Goal: Task Accomplishment & Management: Use online tool/utility

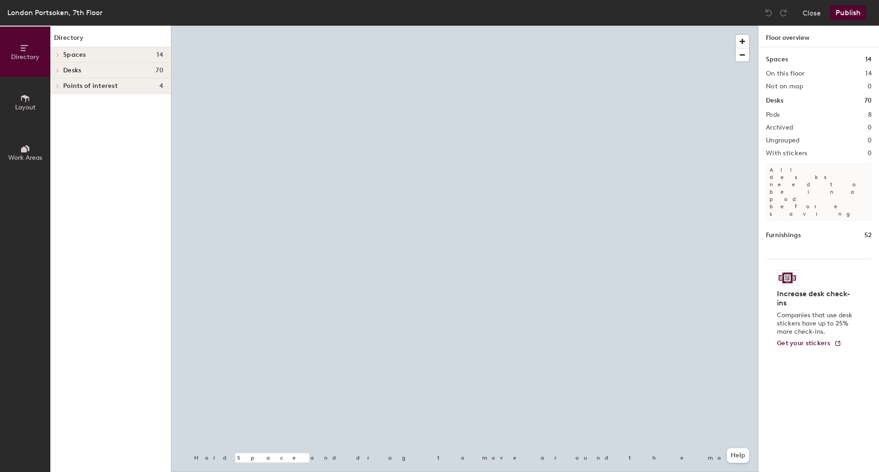
click at [59, 55] on icon at bounding box center [58, 55] width 4 height 5
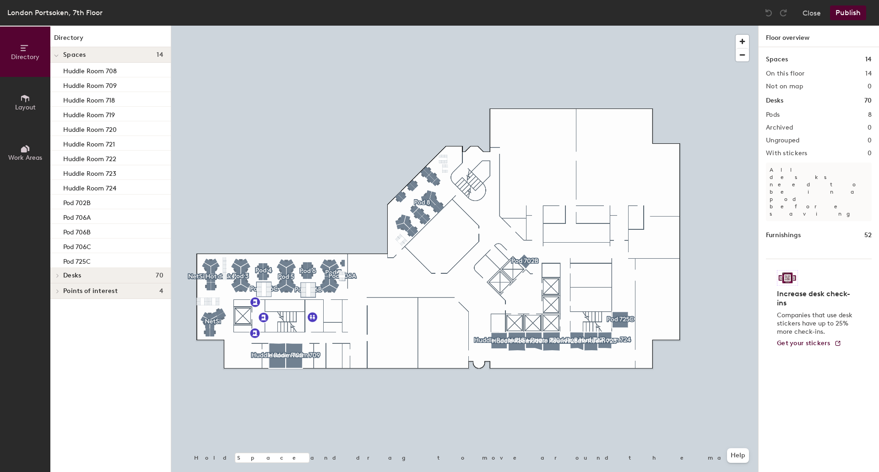
click at [54, 56] on icon at bounding box center [56, 56] width 5 height 4
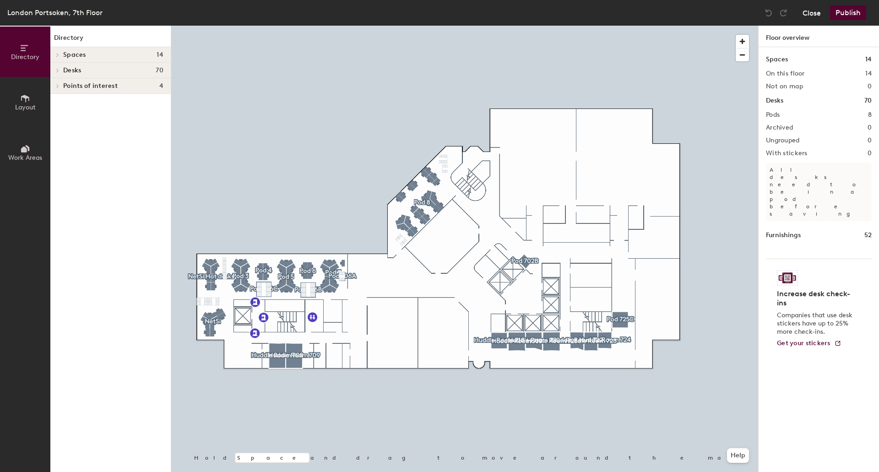
click at [810, 16] on button "Close" at bounding box center [811, 12] width 18 height 15
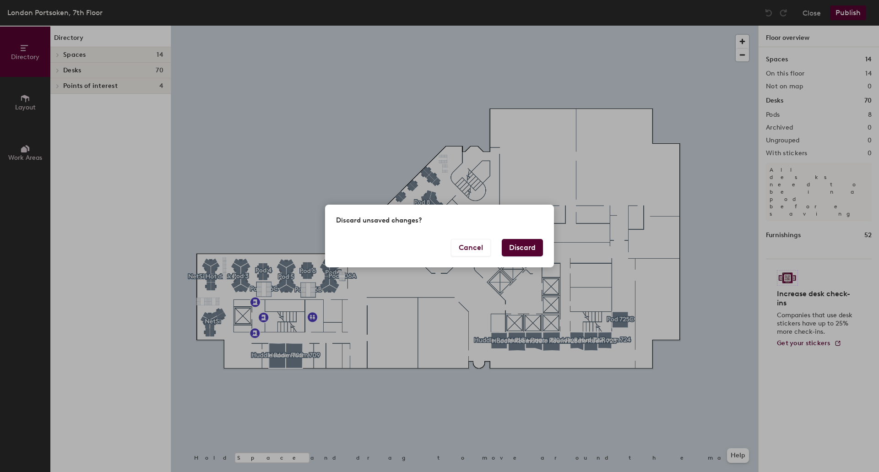
click at [508, 248] on button "Discard" at bounding box center [522, 247] width 41 height 17
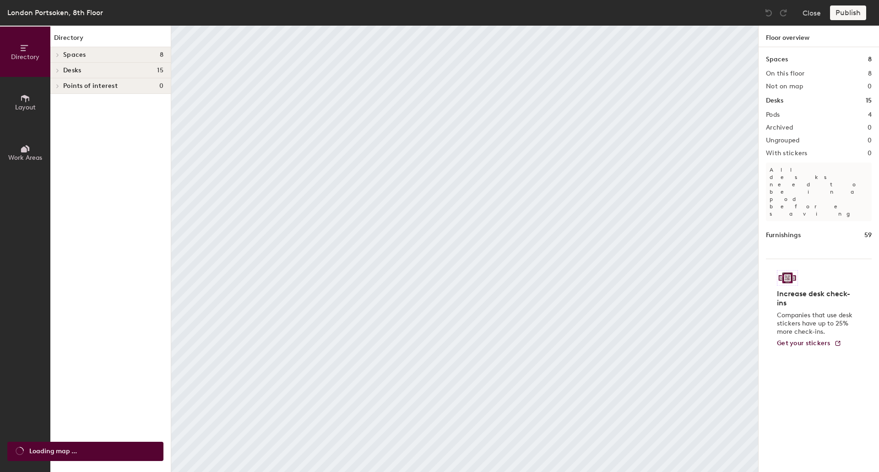
click at [58, 53] on icon at bounding box center [58, 55] width 4 height 5
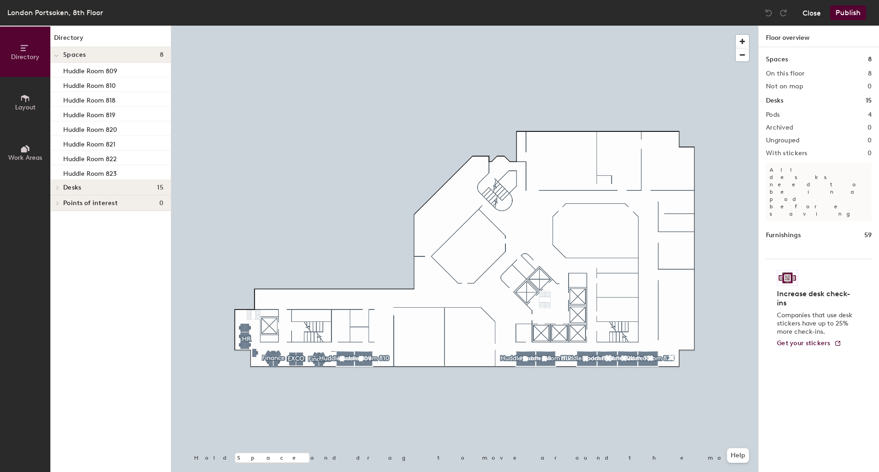
click at [810, 12] on button "Close" at bounding box center [811, 12] width 18 height 15
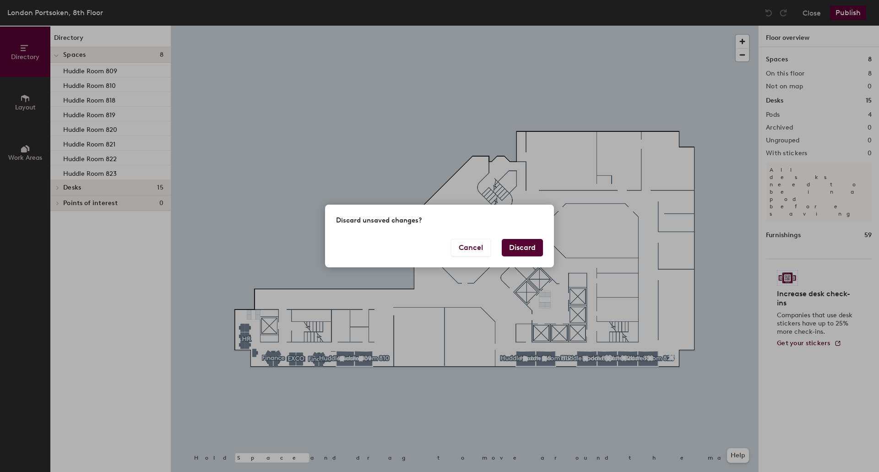
click at [524, 253] on button "Discard" at bounding box center [522, 247] width 41 height 17
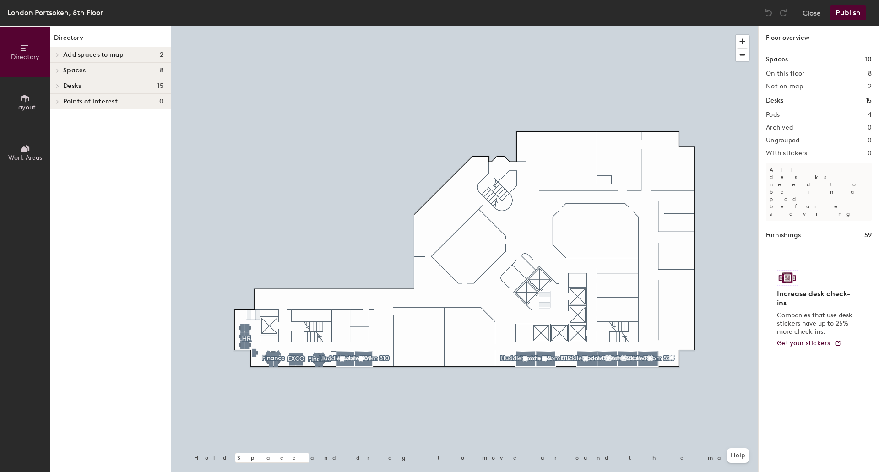
click at [56, 54] on icon at bounding box center [58, 55] width 4 height 5
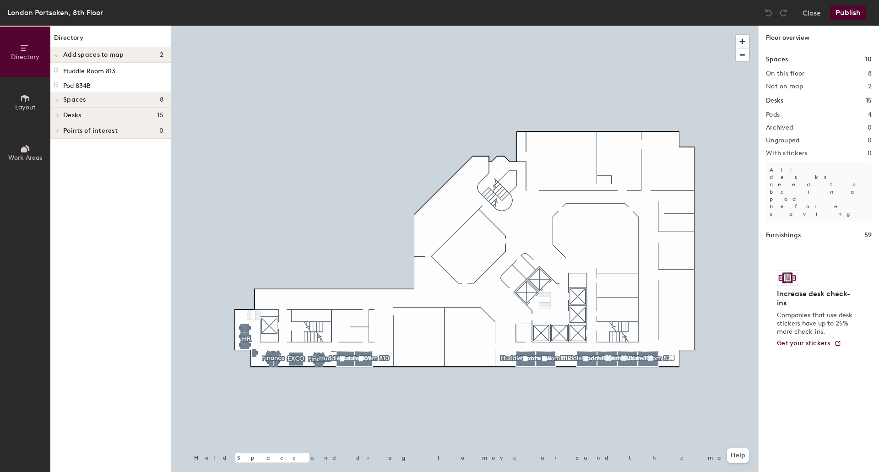
click at [100, 55] on span "Add spaces to map" at bounding box center [93, 54] width 61 height 7
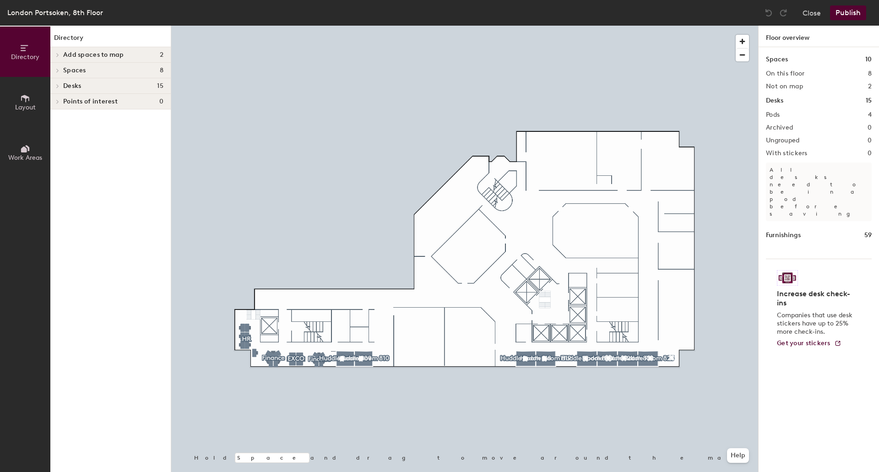
click at [108, 54] on span "Add spaces to map" at bounding box center [93, 54] width 61 height 7
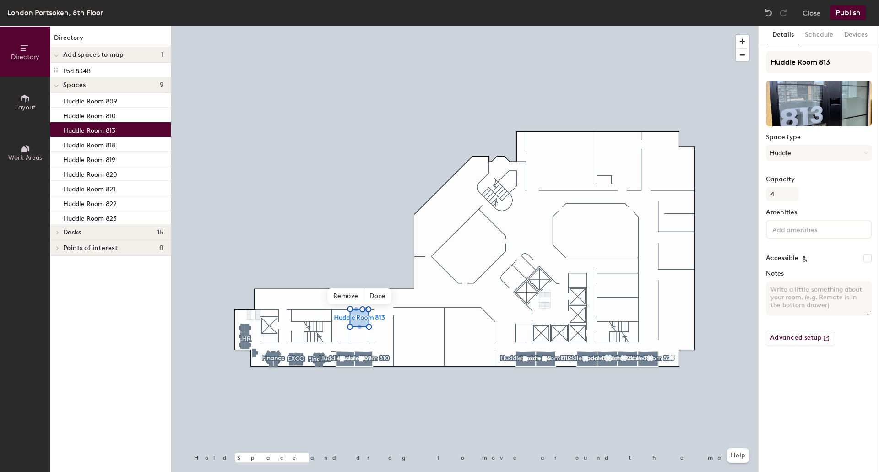
click at [837, 11] on button "Publish" at bounding box center [848, 12] width 36 height 15
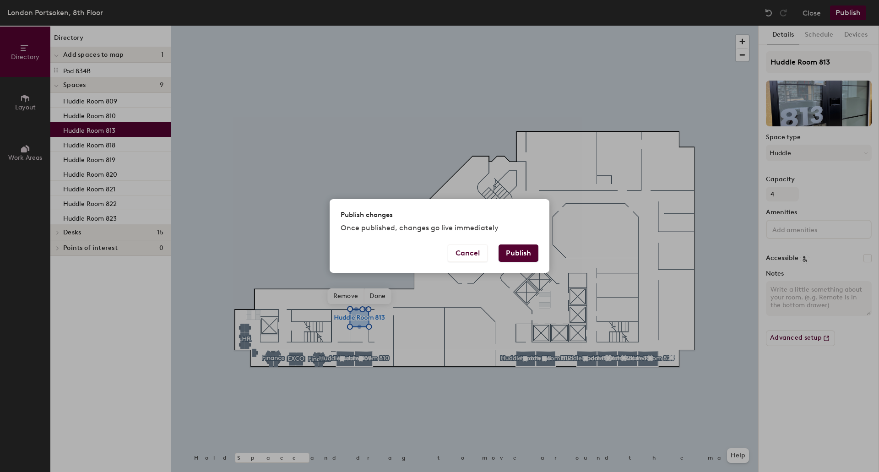
click at [525, 254] on button "Publish" at bounding box center [518, 252] width 40 height 17
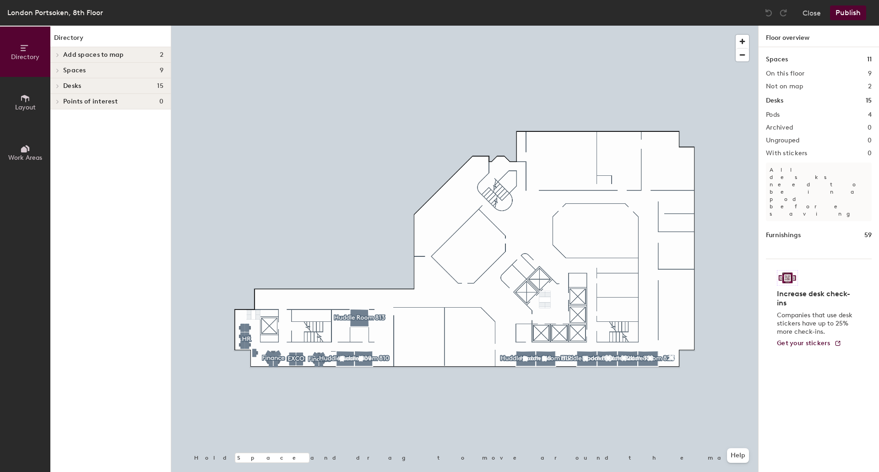
click at [66, 53] on span "Add spaces to map" at bounding box center [93, 54] width 61 height 7
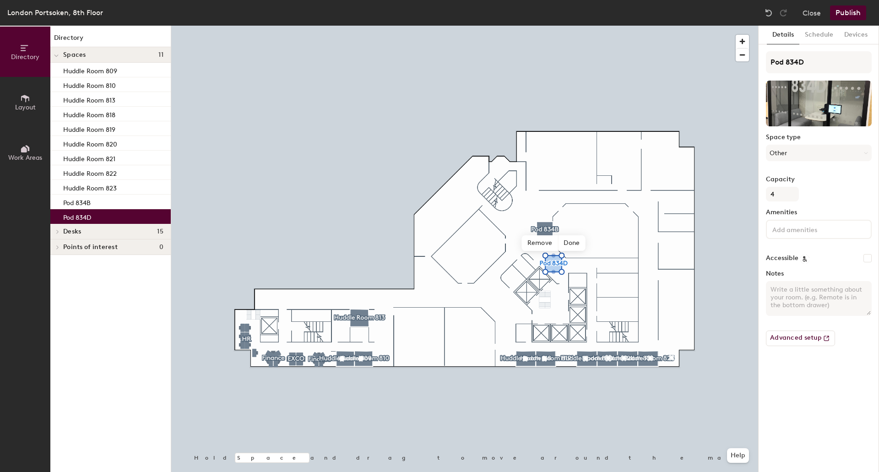
click at [848, 13] on button "Publish" at bounding box center [848, 12] width 36 height 15
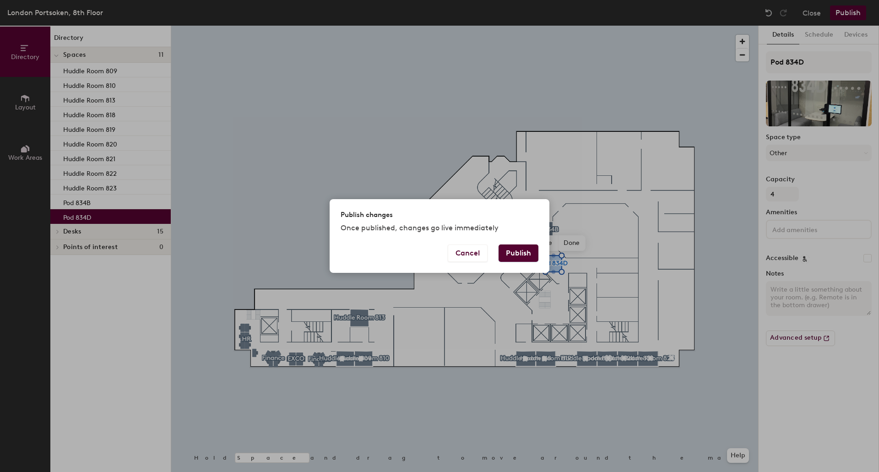
click at [522, 258] on button "Publish" at bounding box center [518, 252] width 40 height 17
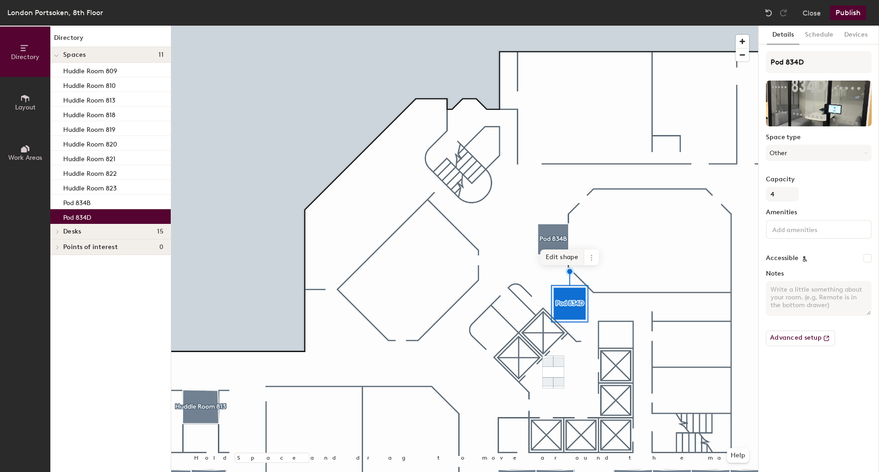
click at [553, 253] on span "Edit shape" at bounding box center [562, 257] width 44 height 16
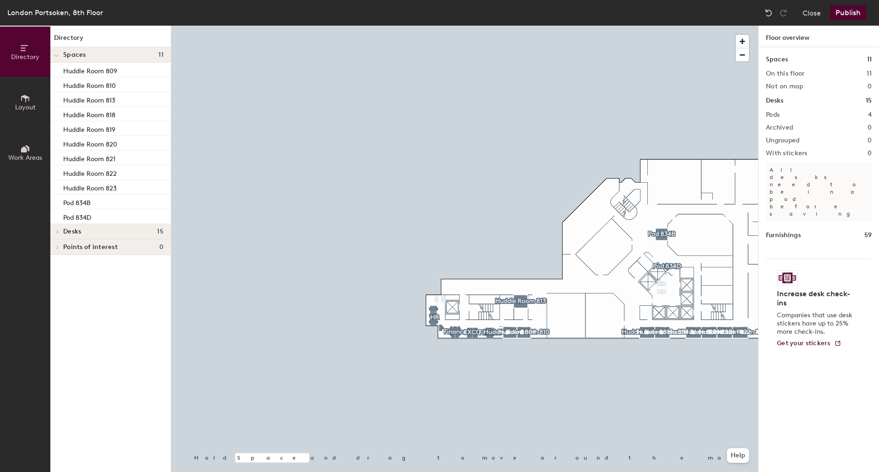
click at [845, 6] on button "Publish" at bounding box center [848, 12] width 36 height 15
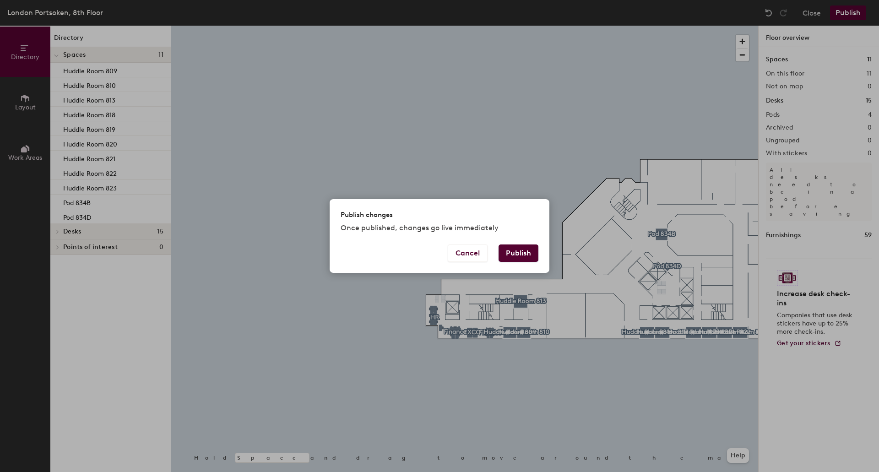
click at [514, 254] on button "Publish" at bounding box center [518, 252] width 40 height 17
